Goal: Check status: Check status

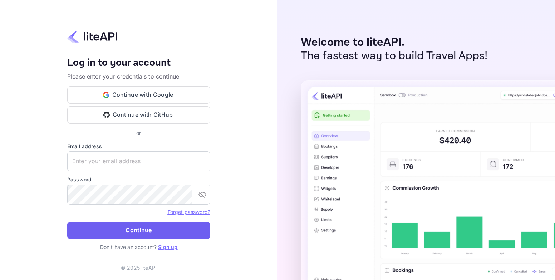
type input "[EMAIL_ADDRESS][DOMAIN_NAME]"
click at [154, 223] on button "Continue" at bounding box center [138, 230] width 143 height 17
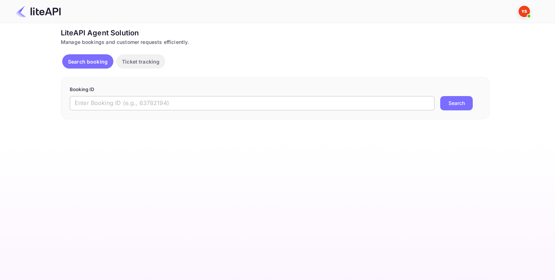
drag, startPoint x: 235, startPoint y: 109, endPoint x: 243, endPoint y: 108, distance: 7.9
click at [235, 109] on input "text" at bounding box center [252, 103] width 364 height 14
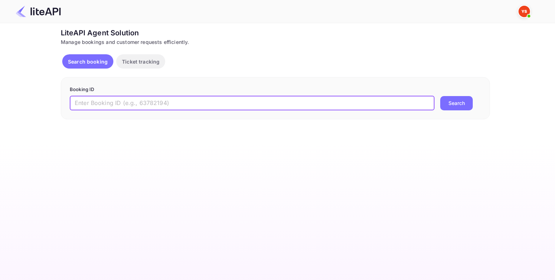
paste input "8866749"
type input "8866749"
click at [458, 105] on button "Search" at bounding box center [456, 103] width 33 height 14
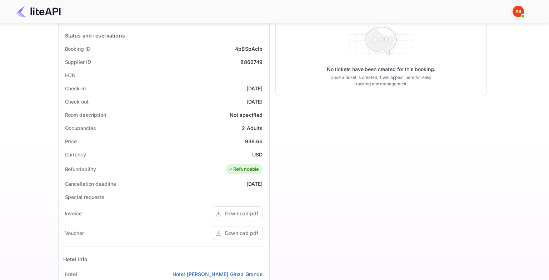
scroll to position [240, 0]
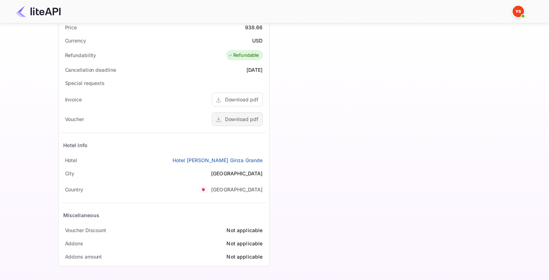
click at [241, 121] on div "Download pdf" at bounding box center [241, 119] width 33 height 8
